Goal: Find specific page/section: Find specific page/section

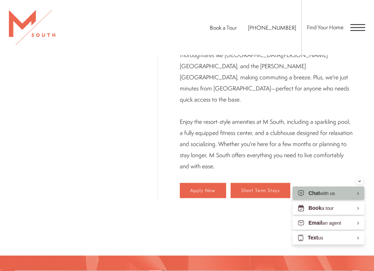
scroll to position [474, 0]
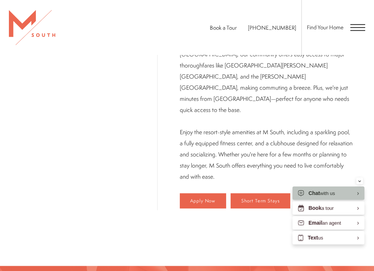
click at [355, 26] on span "Open Menu" at bounding box center [358, 27] width 15 height 7
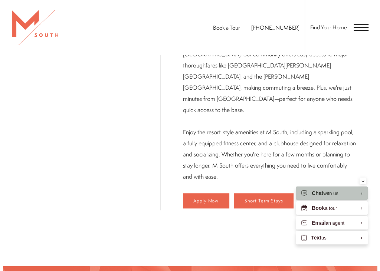
scroll to position [0, 0]
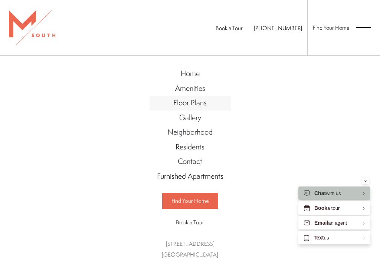
click at [197, 105] on span "Floor Plans" at bounding box center [189, 103] width 33 height 10
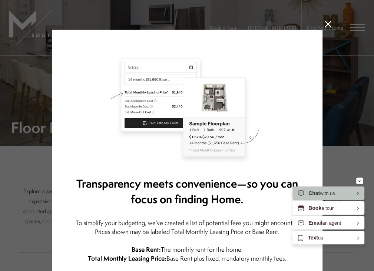
click at [327, 23] on icon at bounding box center [328, 24] width 7 height 7
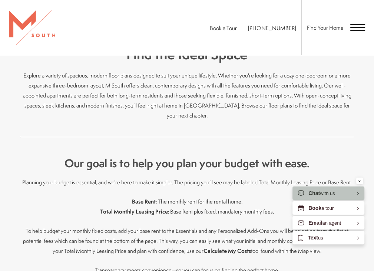
scroll to position [115, 0]
